Goal: Information Seeking & Learning: Learn about a topic

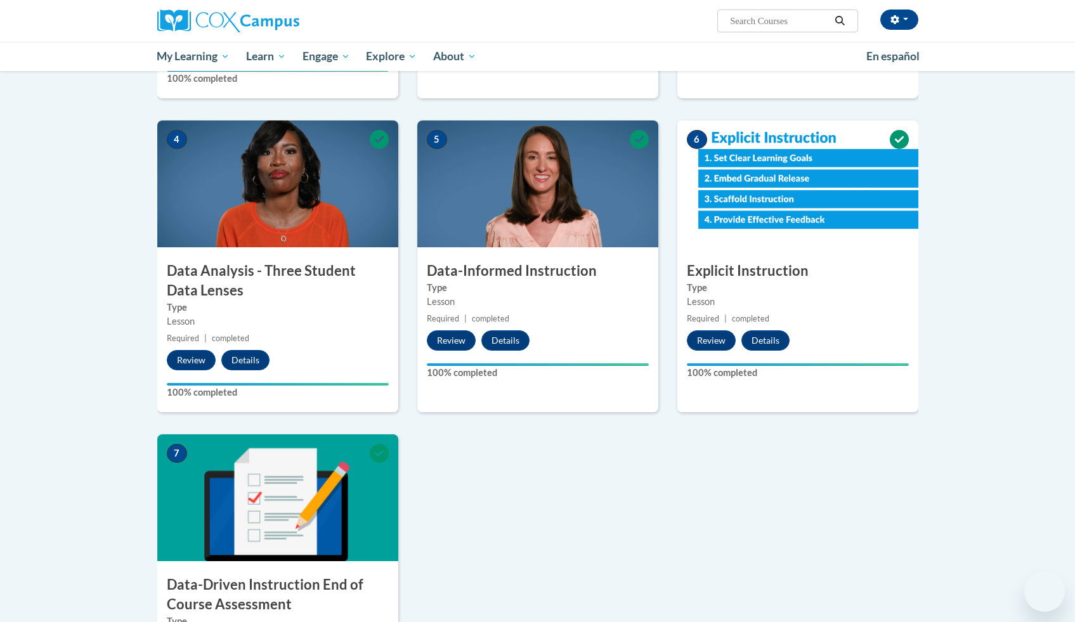
scroll to position [588, 0]
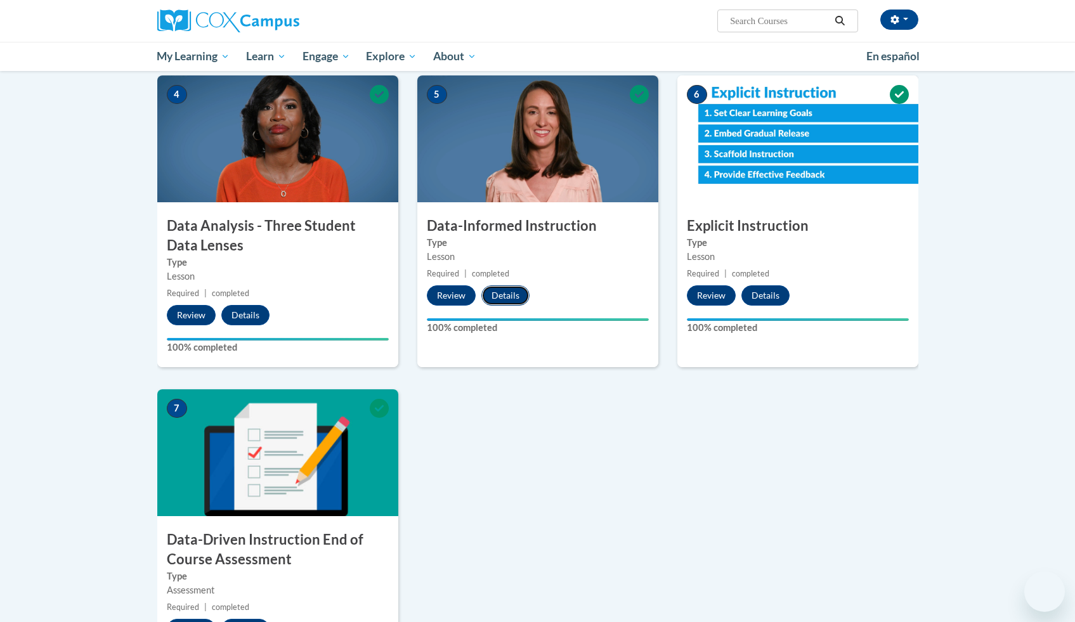
click at [505, 295] on button "Details" at bounding box center [505, 295] width 48 height 20
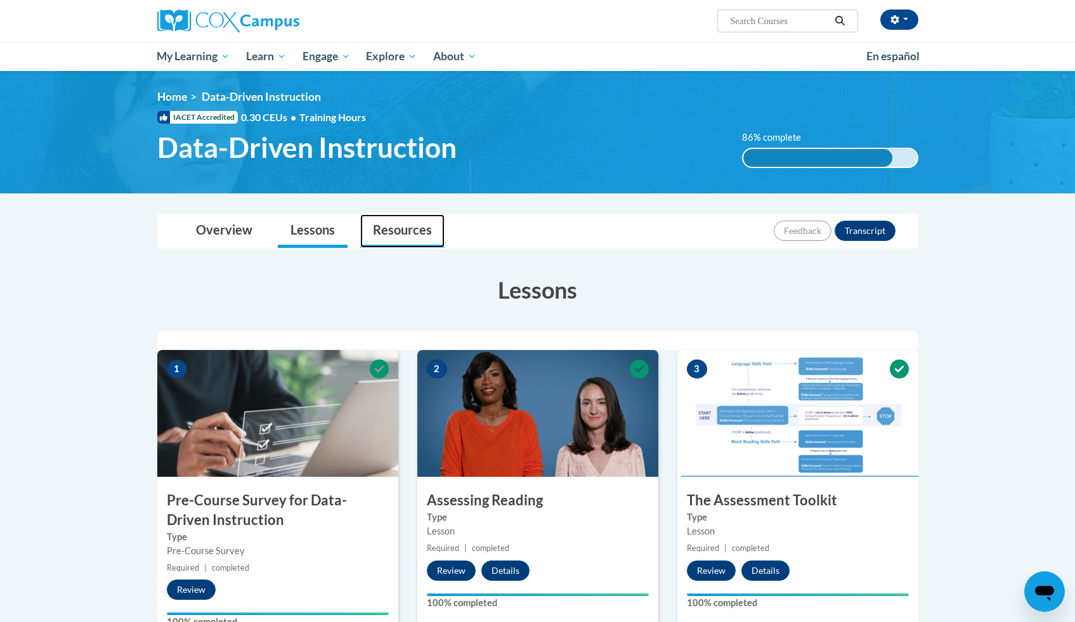
click at [414, 230] on link "Resources" at bounding box center [402, 231] width 84 height 34
